Goal: Complete application form

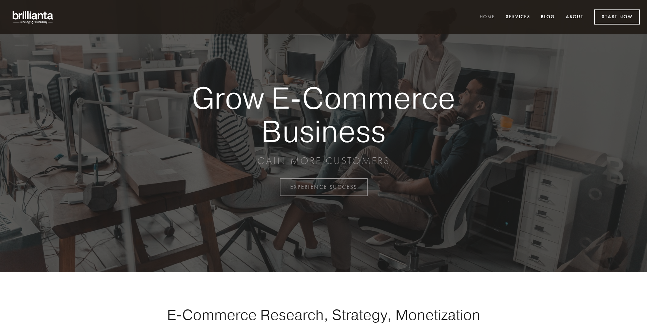
scroll to position [1835, 0]
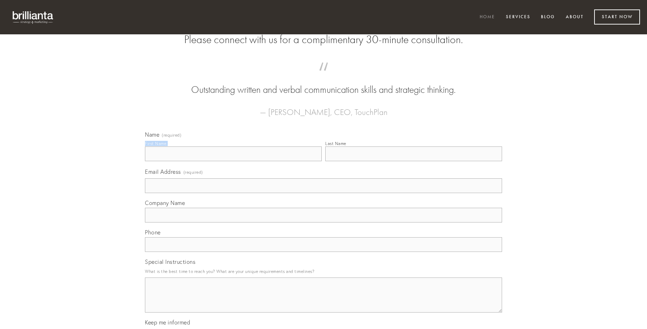
type input "[PERSON_NAME]"
click at [414, 161] on input "Last Name" at bounding box center [413, 153] width 177 height 15
type input "[PERSON_NAME]"
click at [324, 193] on input "Email Address (required)" at bounding box center [323, 185] width 357 height 15
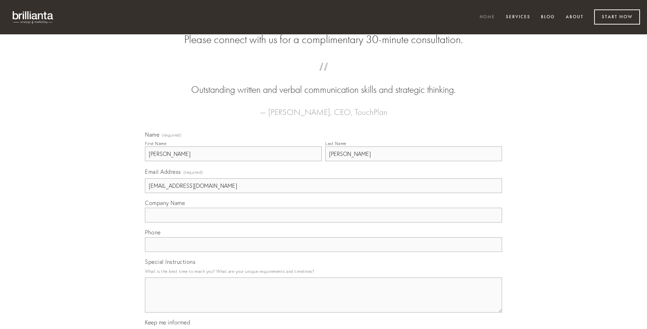
type input "[EMAIL_ADDRESS][DOMAIN_NAME]"
click at [324, 222] on input "Company Name" at bounding box center [323, 215] width 357 height 15
type input "tergeo"
click at [324, 252] on input "text" at bounding box center [323, 244] width 357 height 15
click at [324, 301] on textarea "Special Instructions" at bounding box center [323, 294] width 357 height 35
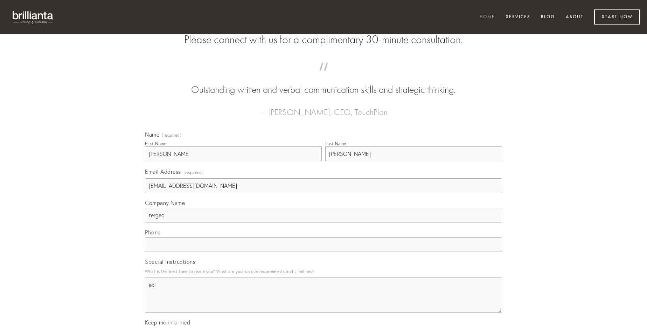
type textarea "sol"
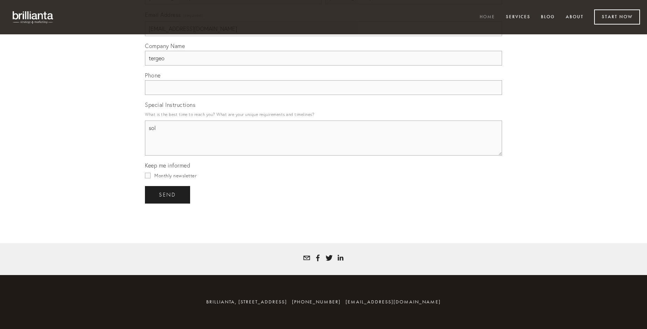
click at [168, 194] on span "send" at bounding box center [167, 195] width 17 height 6
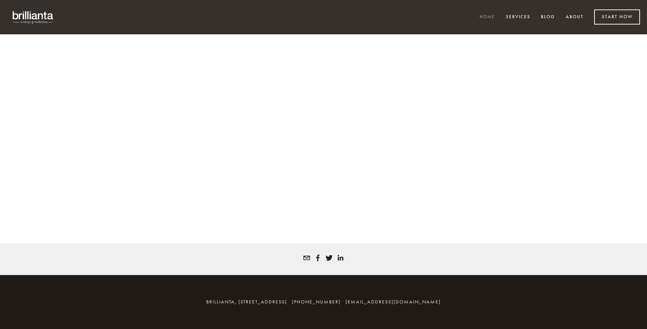
scroll to position [1826, 0]
